Goal: Information Seeking & Learning: Learn about a topic

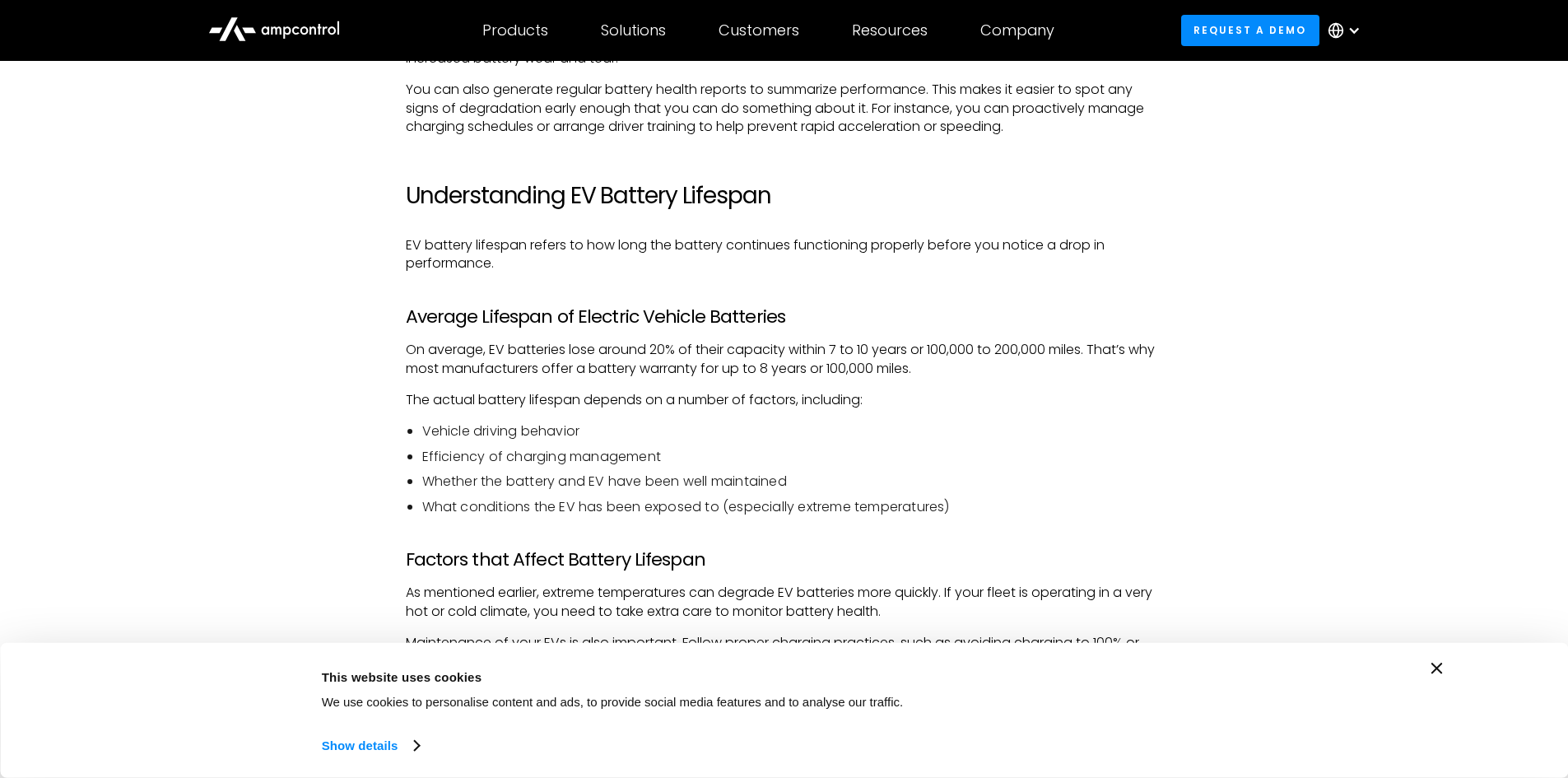
scroll to position [2411, 0]
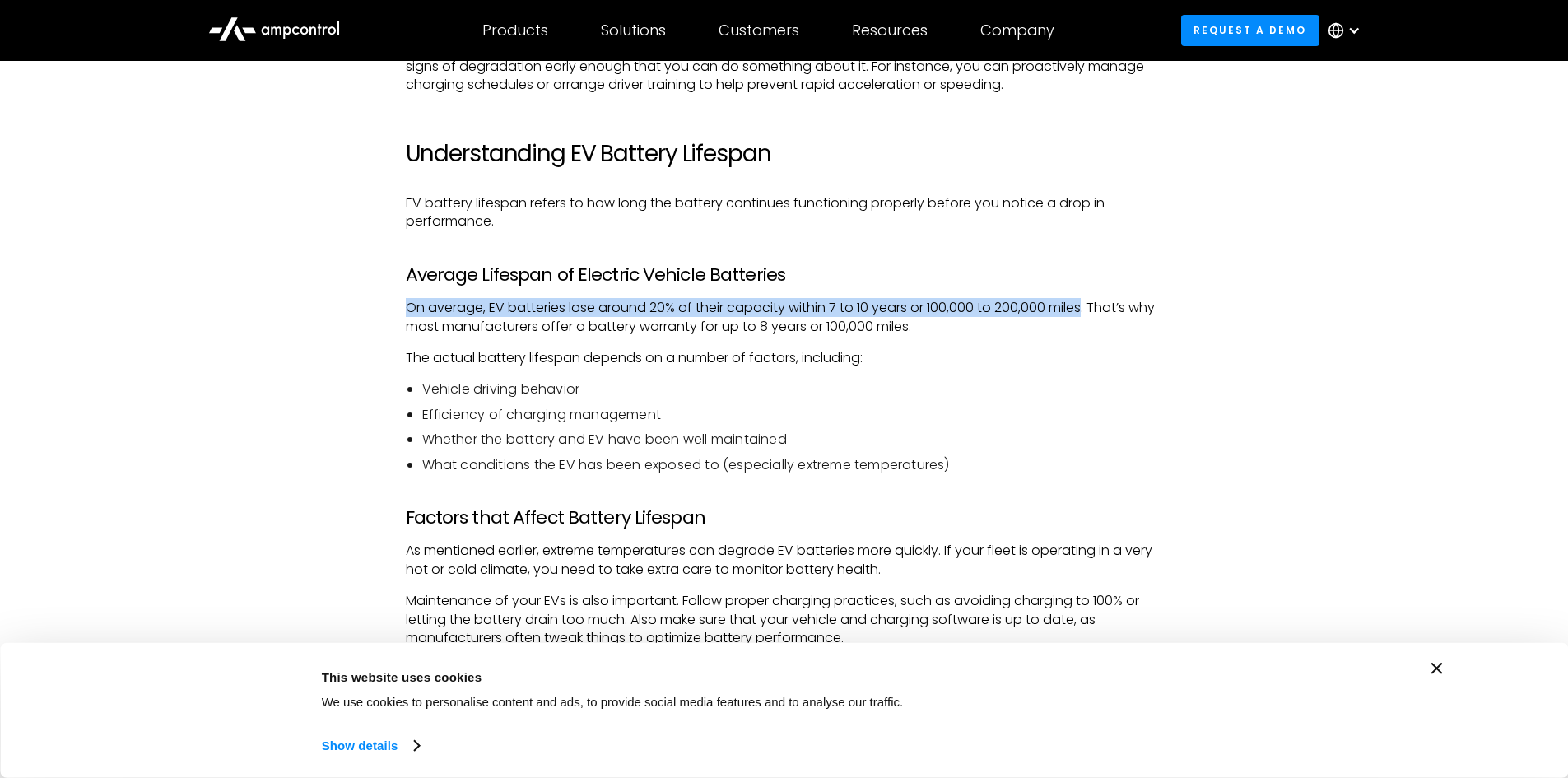
drag, startPoint x: 407, startPoint y: 307, endPoint x: 1084, endPoint y: 304, distance: 677.0
click at [1084, 304] on p "On average, EV batteries lose around 20% of their capacity within 7 to 10 years…" at bounding box center [784, 317] width 757 height 37
copy p "On average, EV batteries lose around 20% of their capacity within 7 to 10 years…"
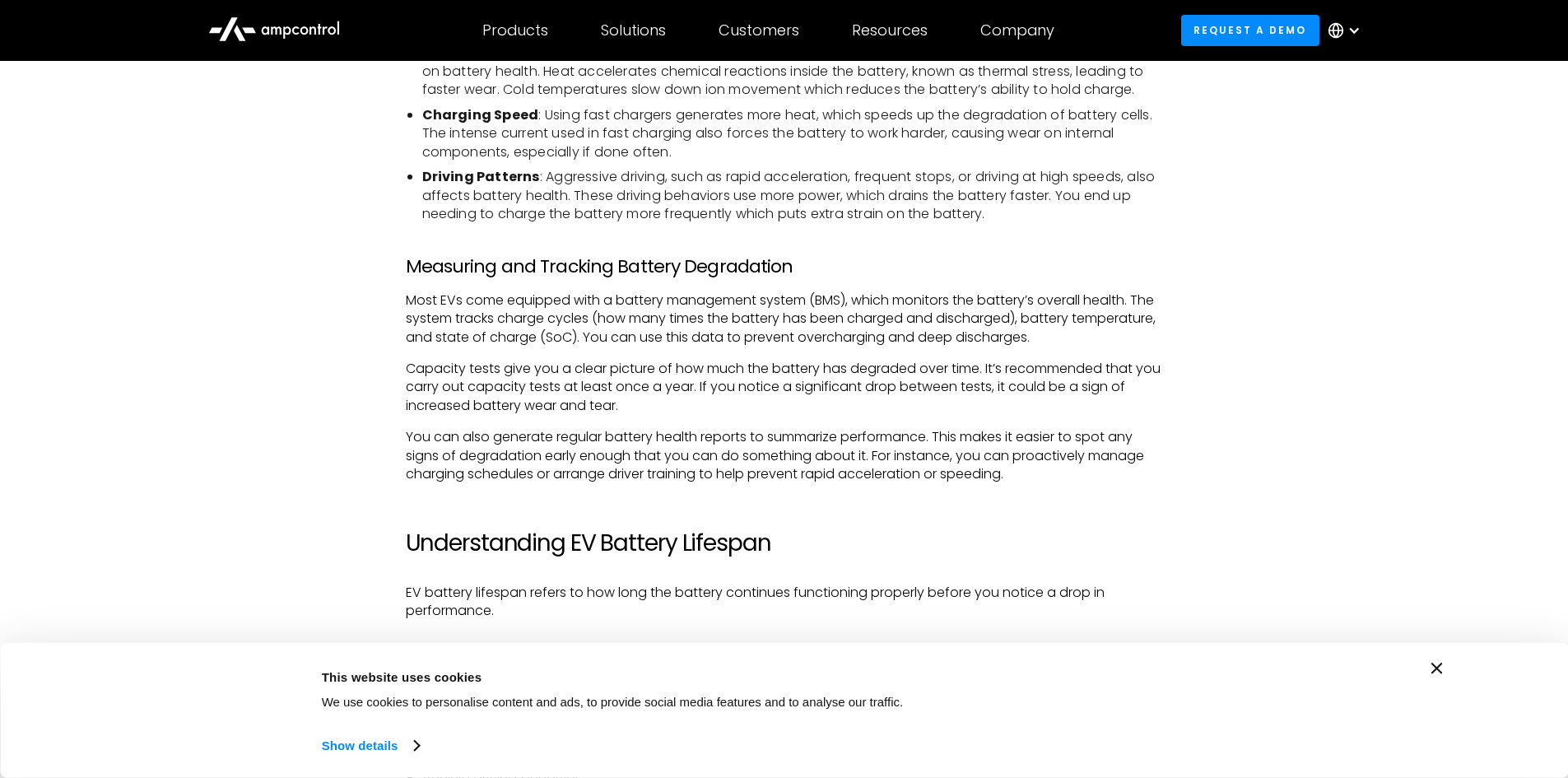
scroll to position [2058, 0]
